Goal: Task Accomplishment & Management: Use online tool/utility

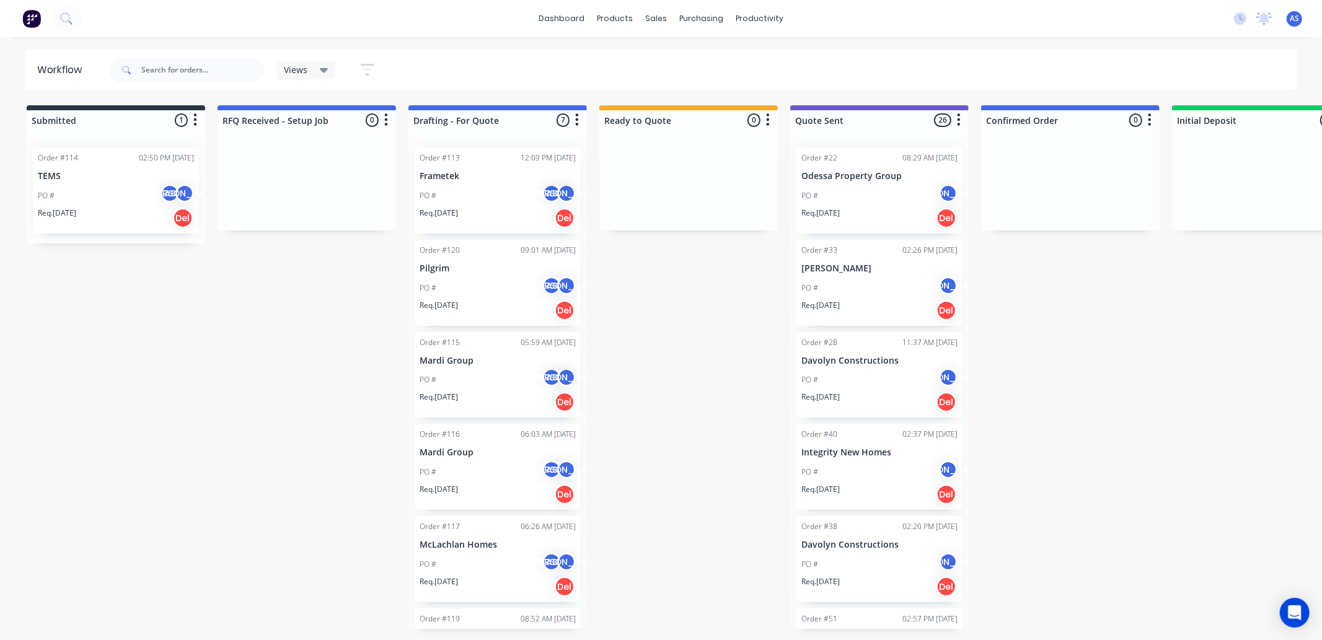
scroll to position [0, 1156]
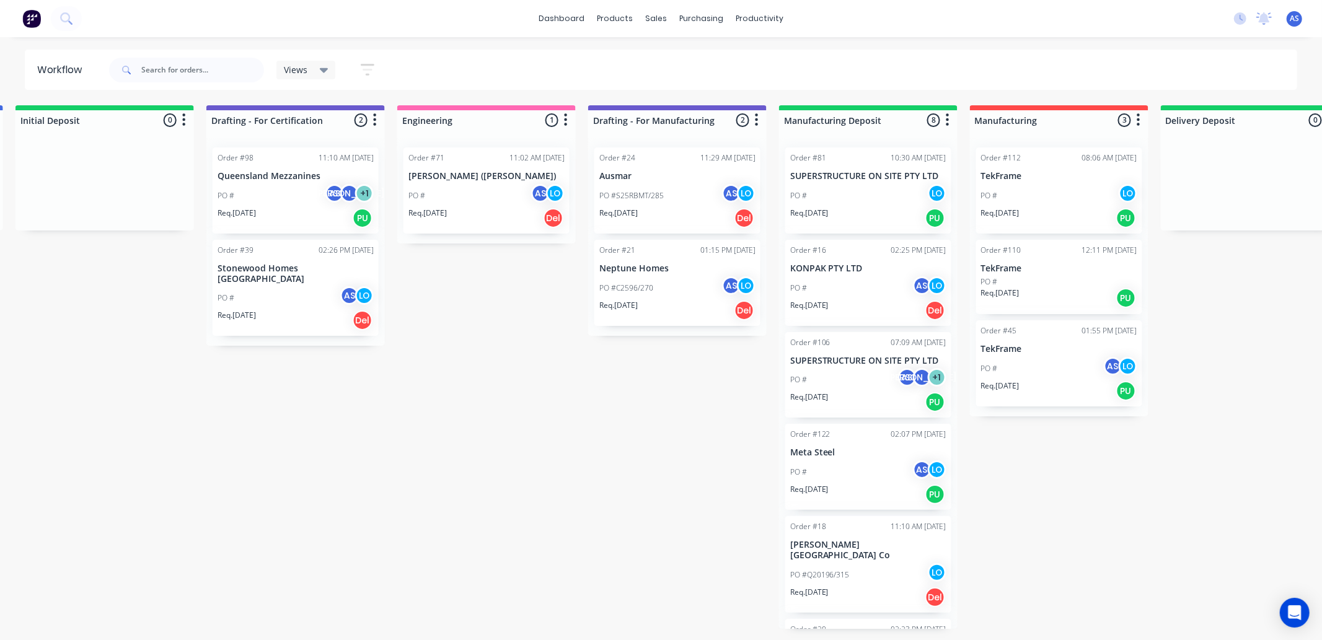
click at [505, 173] on p "[PERSON_NAME] ([PERSON_NAME])" at bounding box center [486, 176] width 156 height 11
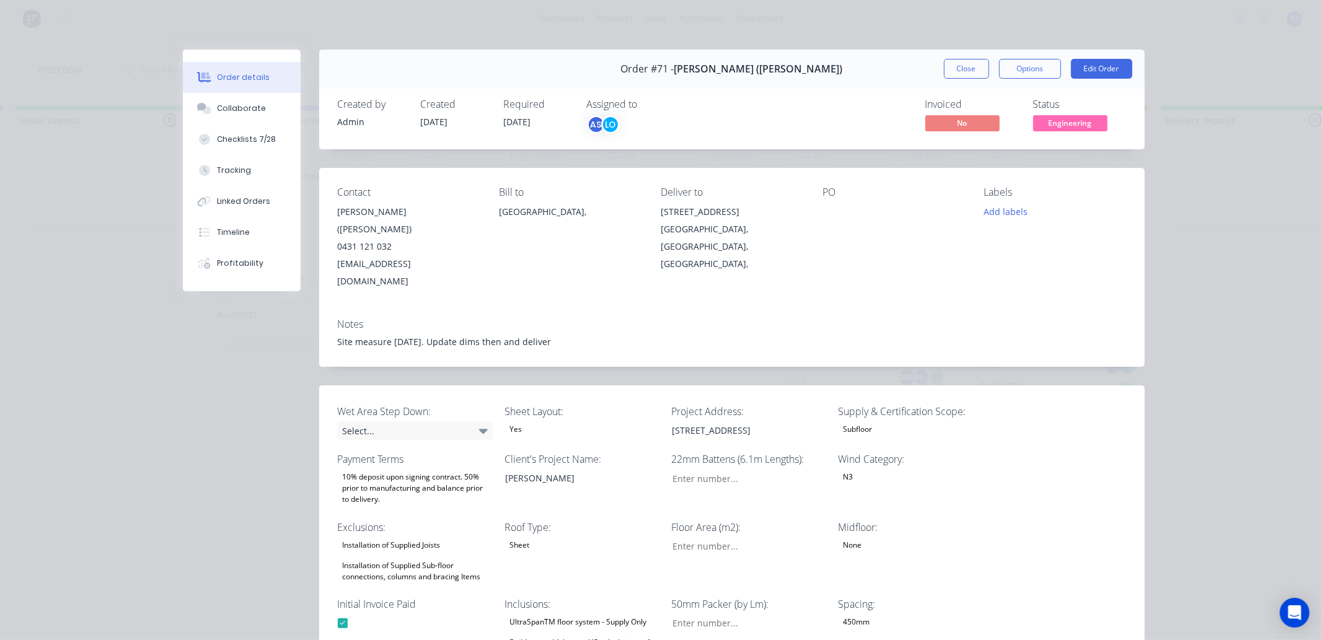
type input "18"
type input "107"
type input "9.8"
click at [1078, 130] on span "Engineering" at bounding box center [1070, 122] width 74 height 15
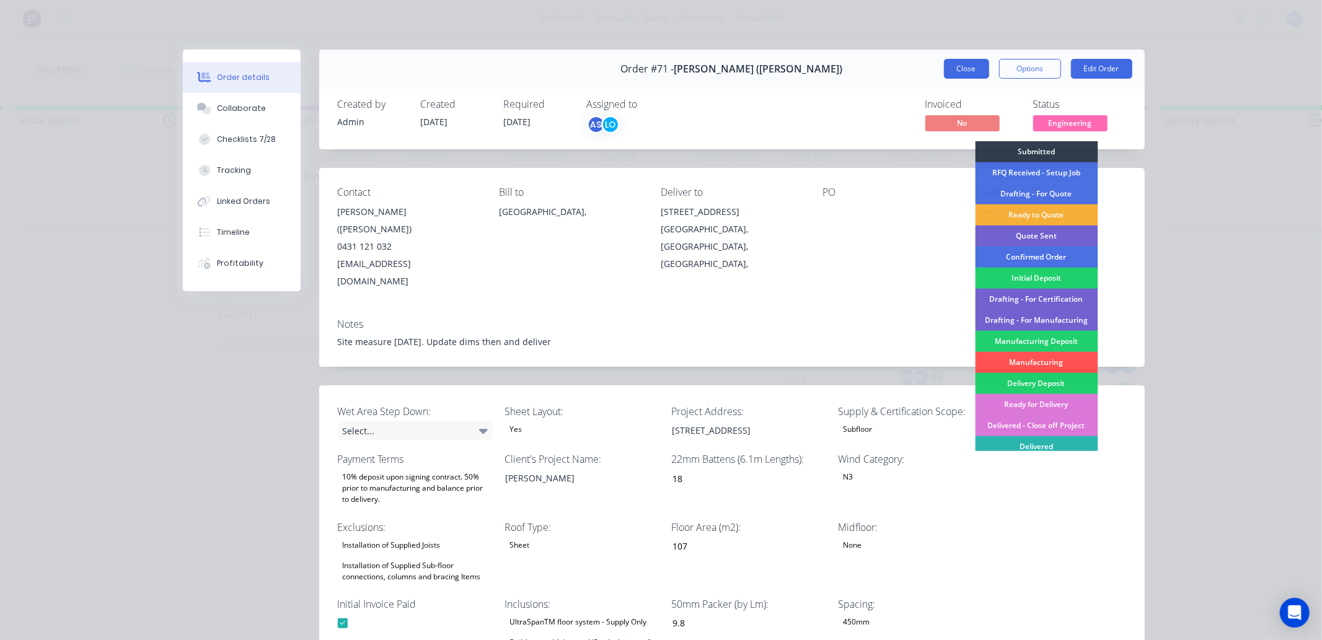
click at [967, 65] on button "Close" at bounding box center [966, 69] width 45 height 20
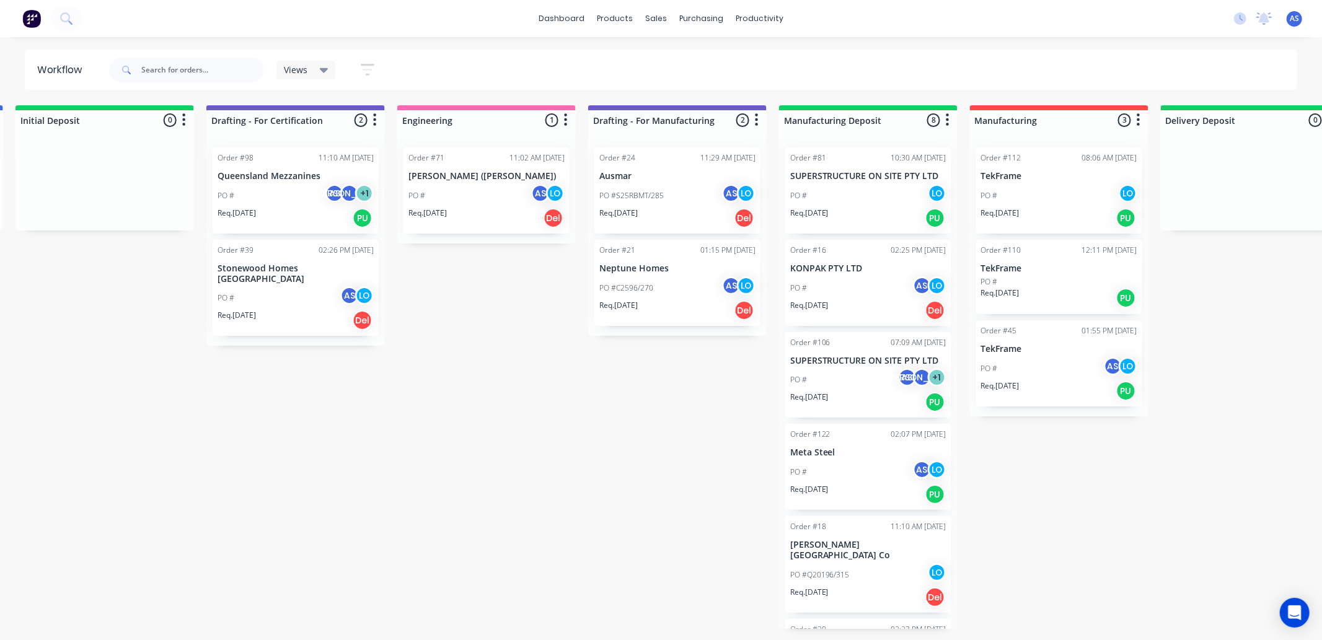
click at [282, 171] on p "Queensland Mezzanines" at bounding box center [295, 176] width 156 height 11
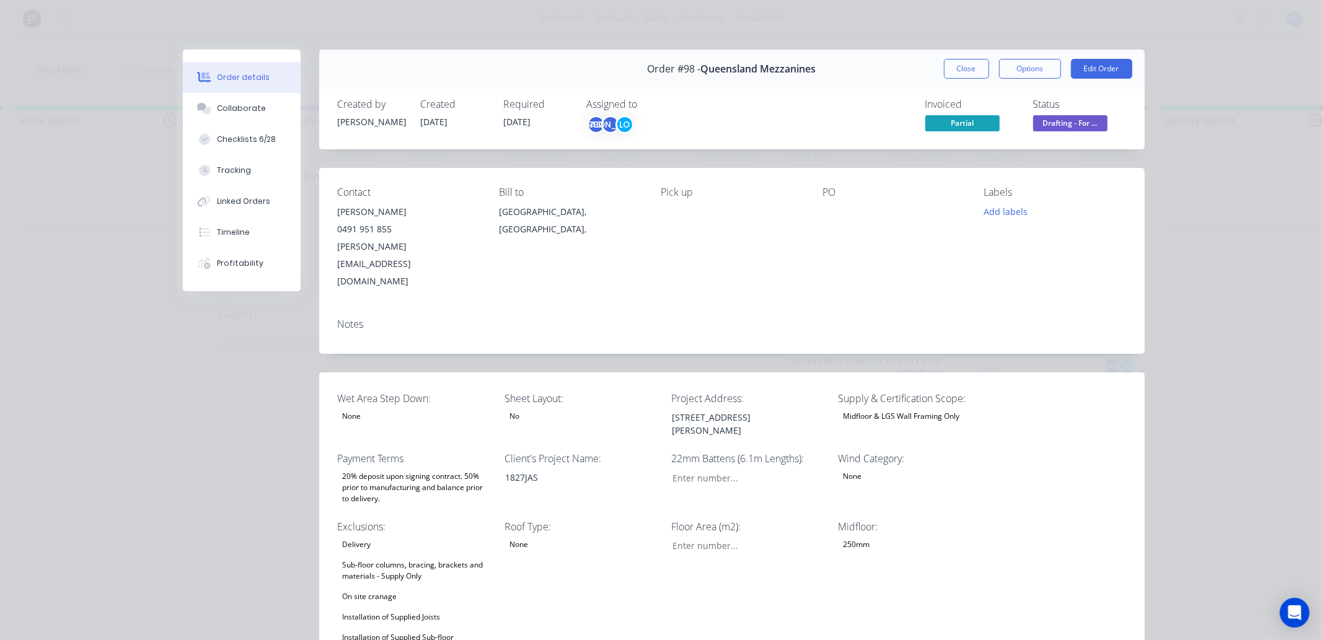
type input "38"
type input "84"
type input "0.0"
click at [1038, 120] on span "Drafting - For ..." at bounding box center [1070, 122] width 74 height 15
